Goal: Information Seeking & Learning: Learn about a topic

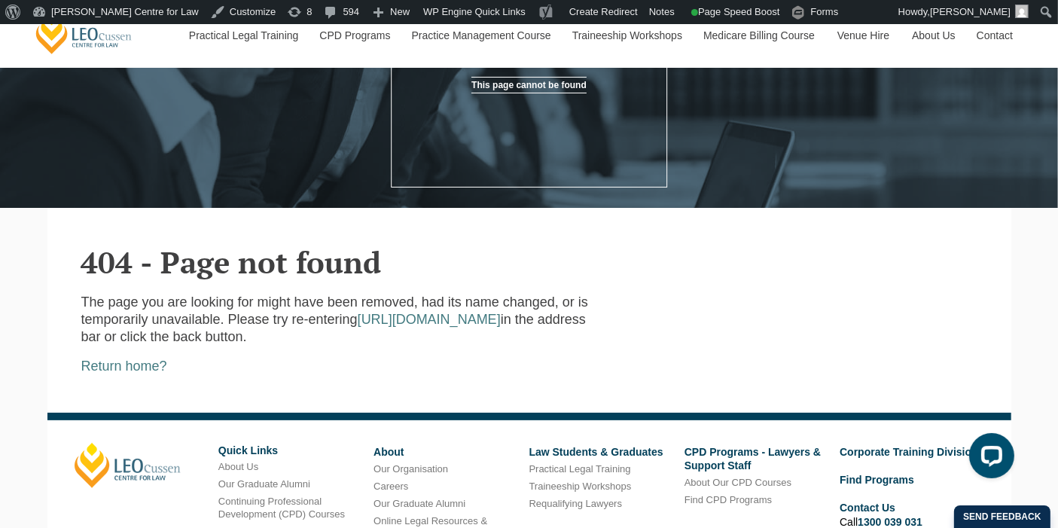
scroll to position [247, 0]
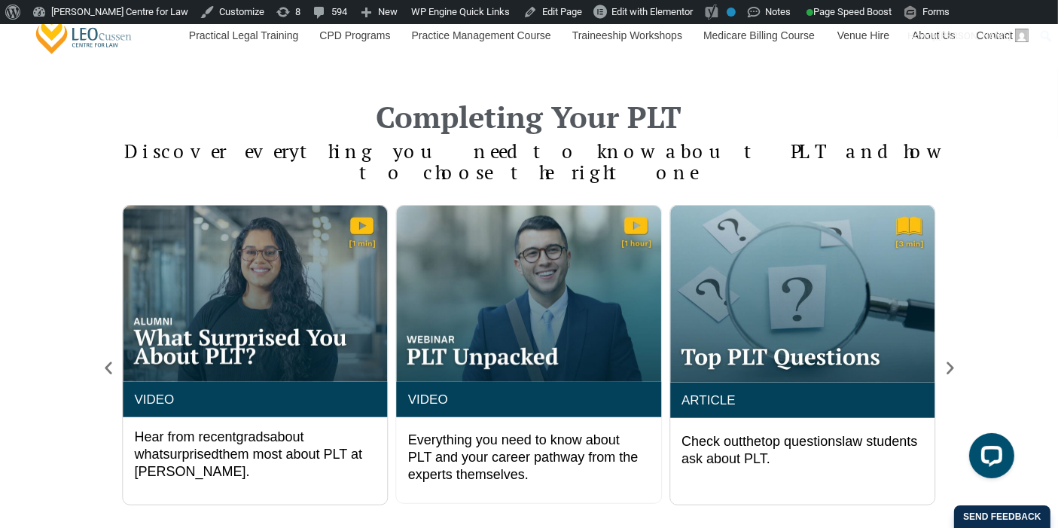
scroll to position [1243, 0]
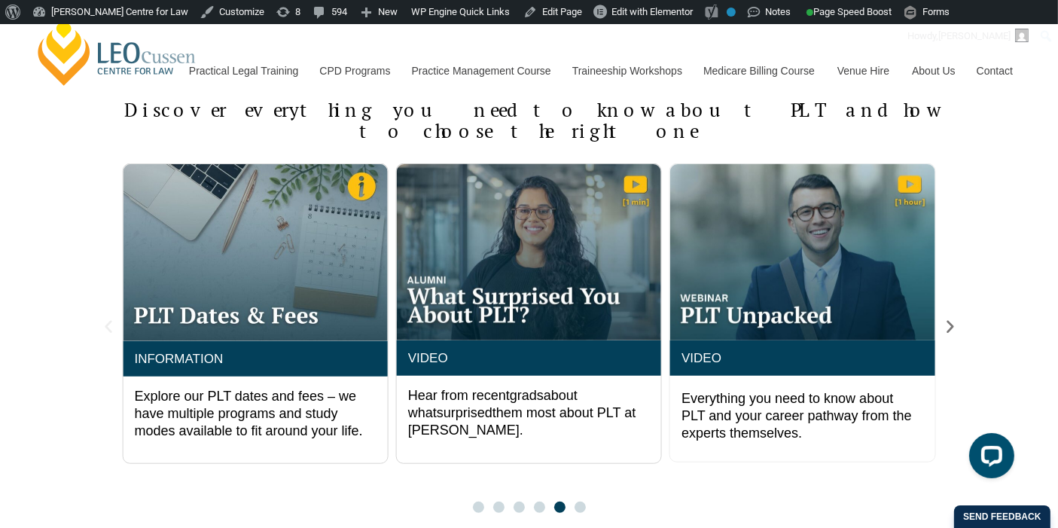
click at [108, 319] on icon "Previous slide" at bounding box center [108, 327] width 17 height 17
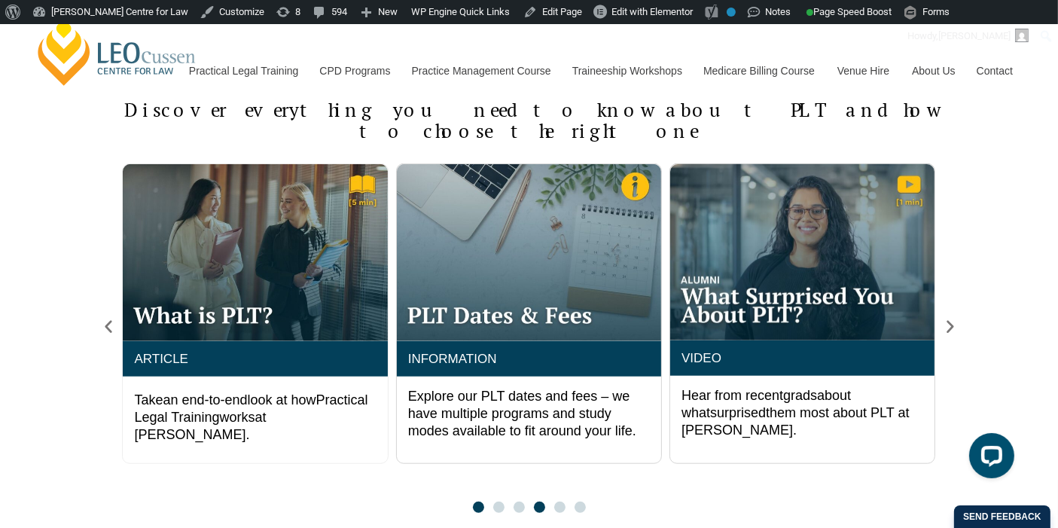
click at [478, 502] on span "Go to slide 1" at bounding box center [478, 507] width 11 height 11
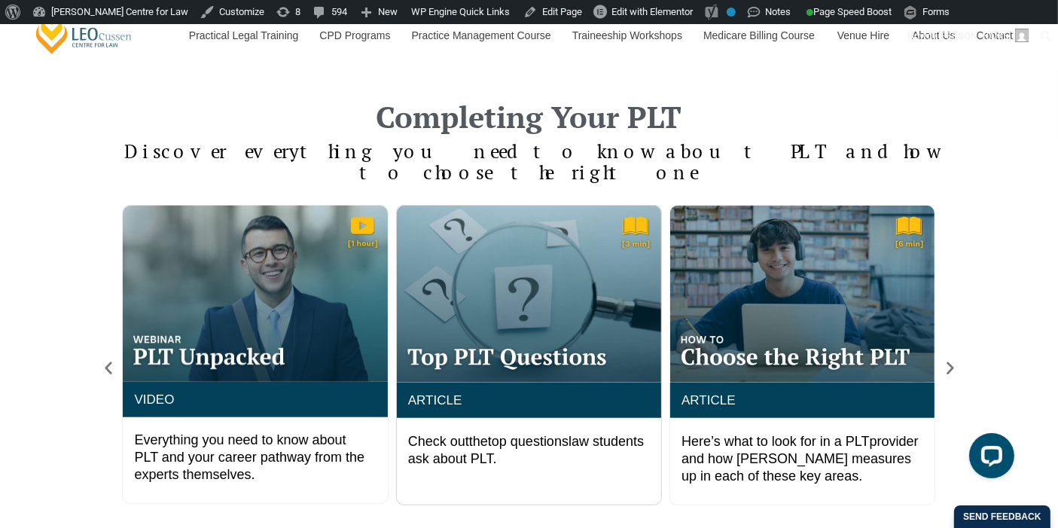
scroll to position [1201, 0]
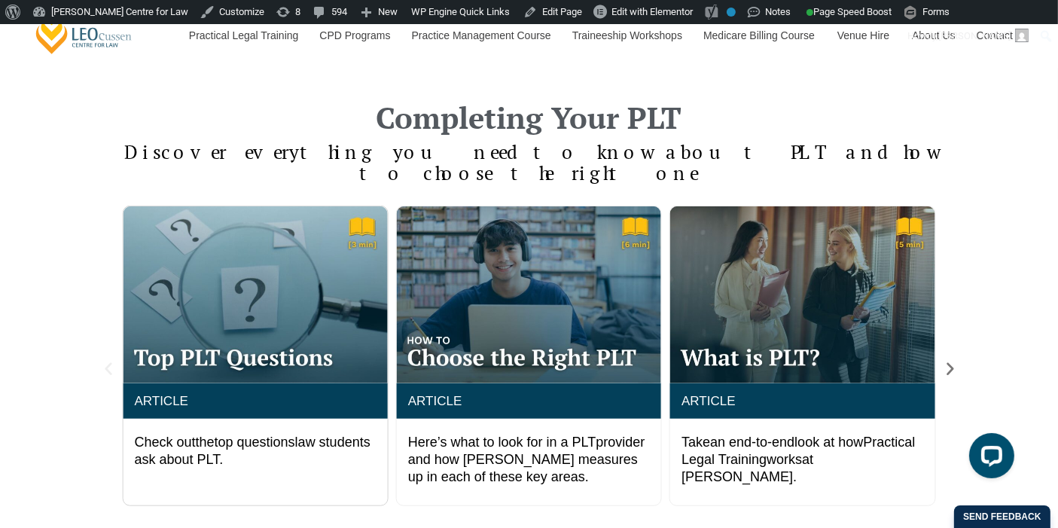
click at [108, 361] on icon "Previous slide" at bounding box center [108, 369] width 17 height 17
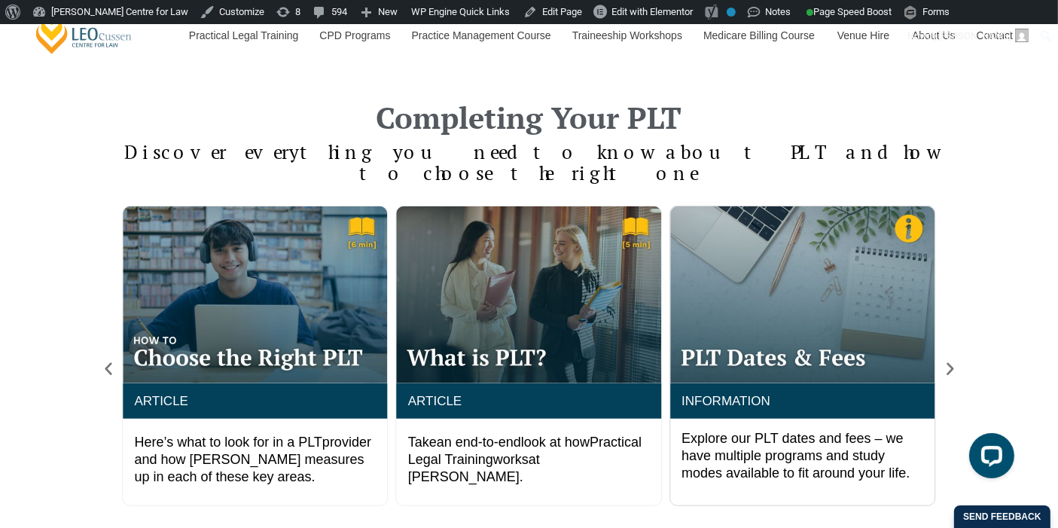
click at [1017, 234] on div "Completing Your PLT Discover everything you need to know about PLT and how to c…" at bounding box center [529, 328] width 1058 height 543
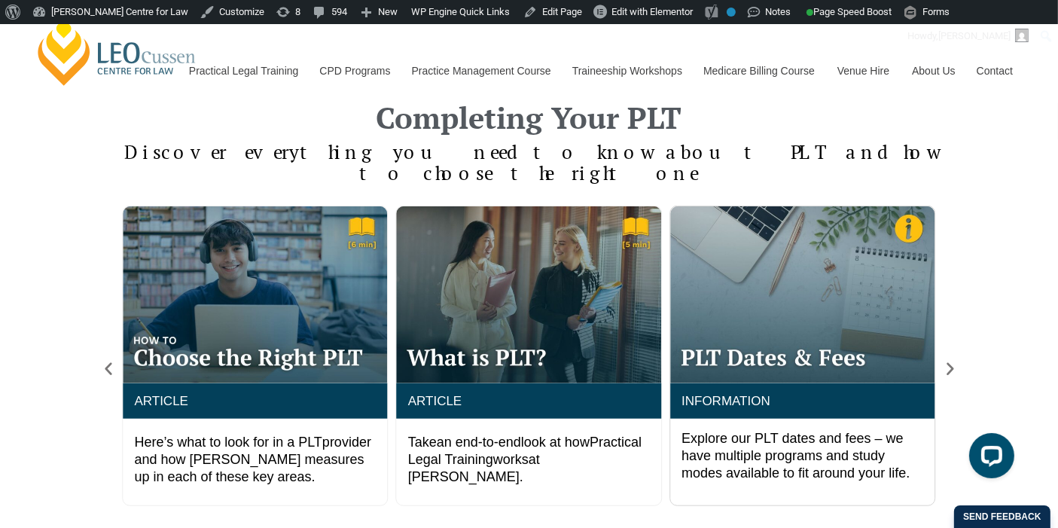
click at [1010, 176] on div "Completing Your PLT Discover everything you need to know about PLT and how to c…" at bounding box center [529, 328] width 1058 height 543
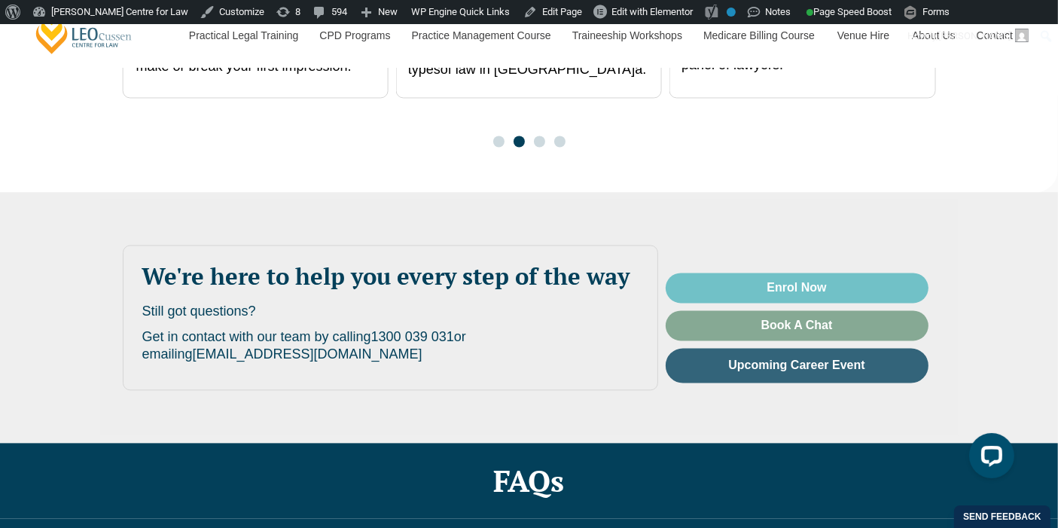
scroll to position [3159, 0]
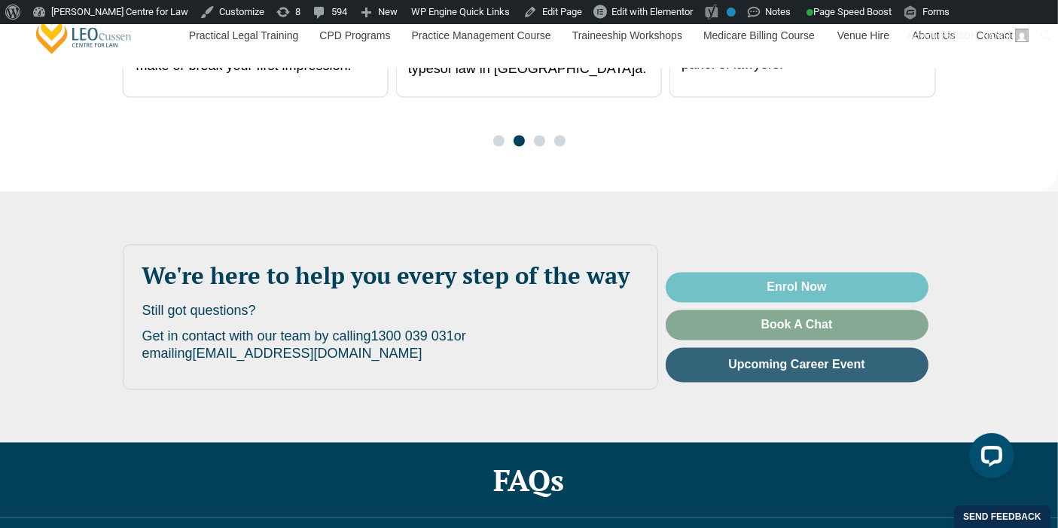
click at [433, 347] on div "We're here to help you every step of the way Still got questions? Get in contac…" at bounding box center [529, 317] width 859 height 236
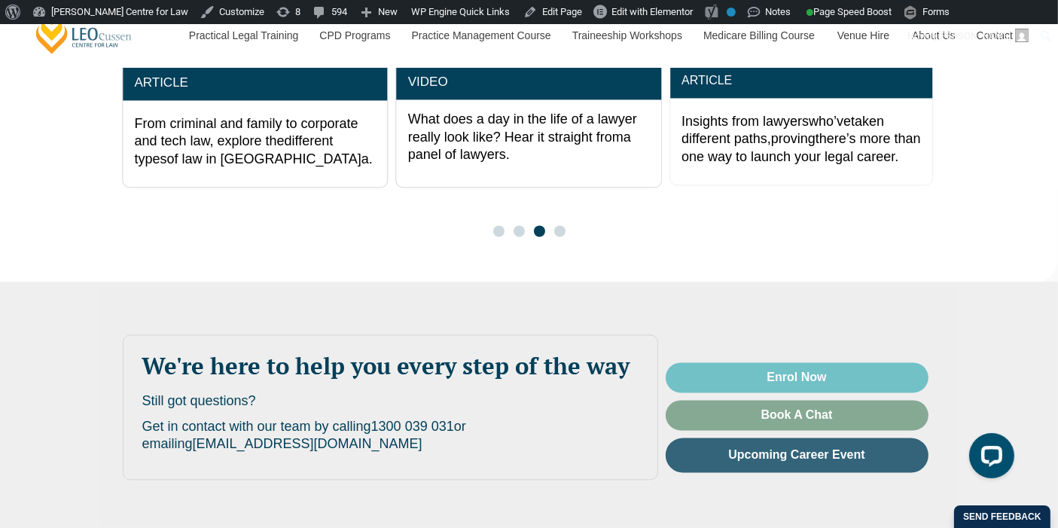
scroll to position [3070, 0]
